Goal: Find specific page/section: Find specific page/section

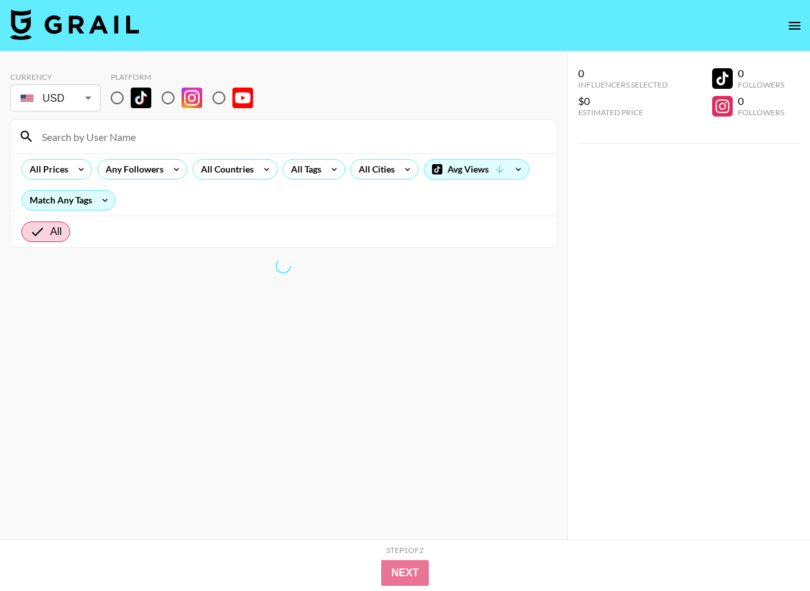
click at [117, 98] on input "radio" at bounding box center [117, 97] width 27 height 27
radio input "true"
click at [136, 130] on input at bounding box center [291, 136] width 514 height 21
paste input "[PERSON_NAME].lindstrm"
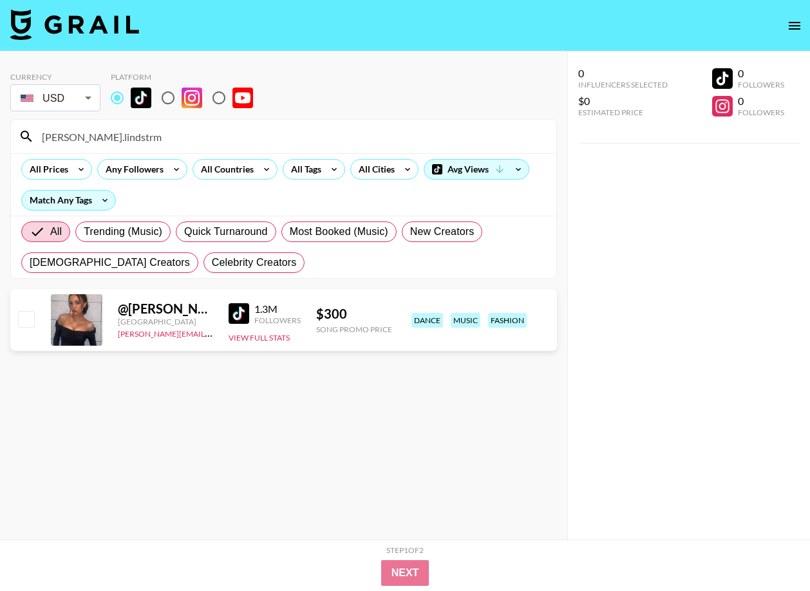
type input "[PERSON_NAME].lindstrm"
click at [466, 87] on div "Currency USD USD ​ Platform" at bounding box center [283, 93] width 546 height 42
click at [245, 312] on img at bounding box center [239, 313] width 21 height 21
